Goal: Task Accomplishment & Management: Complete application form

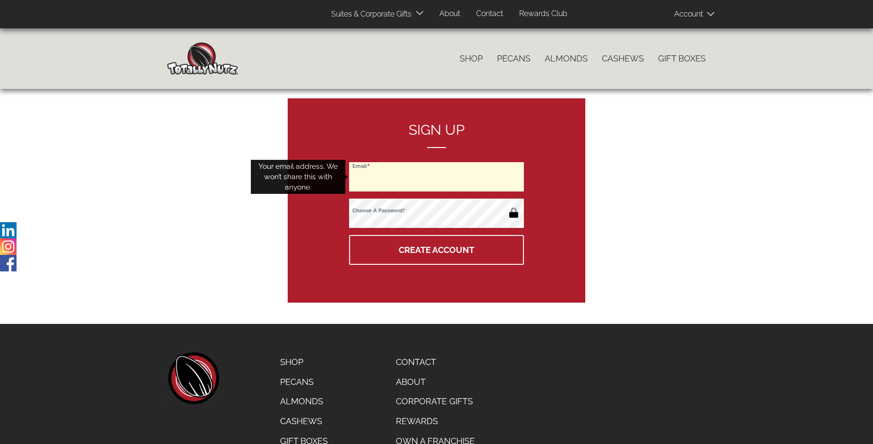
click at [437, 177] on input "Email" at bounding box center [436, 176] width 175 height 29
type input "valentine_caille@hotmail.fr"
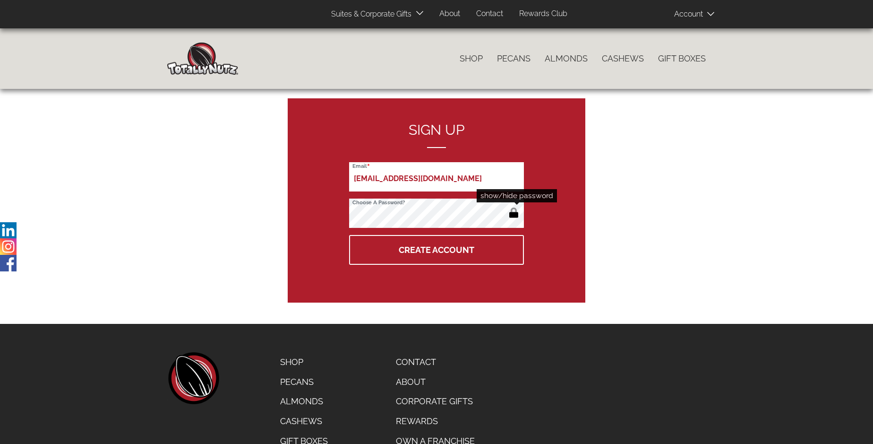
click at [514, 214] on button "button" at bounding box center [514, 213] width 16 height 15
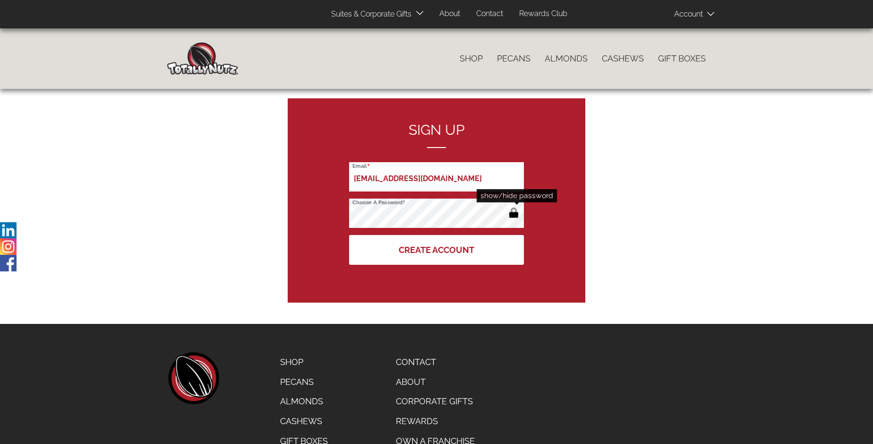
click at [437, 249] on button "Create Account" at bounding box center [436, 250] width 175 height 30
